Goal: Find specific page/section: Find specific page/section

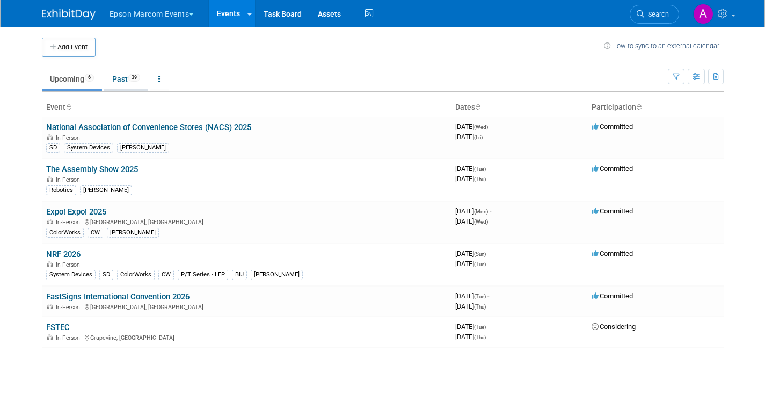
click at [120, 76] on link "Past 39" at bounding box center [126, 79] width 44 height 20
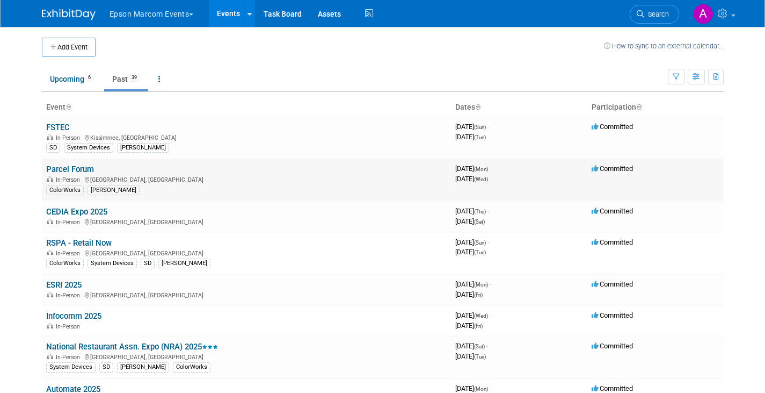
click at [66, 168] on link "Parcel Forum" at bounding box center [70, 169] width 48 height 10
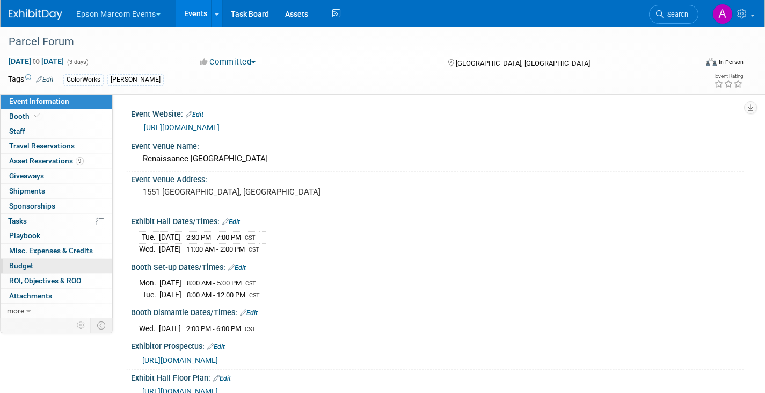
click at [25, 265] on span "Budget" at bounding box center [21, 265] width 24 height 9
